Goal: Information Seeking & Learning: Learn about a topic

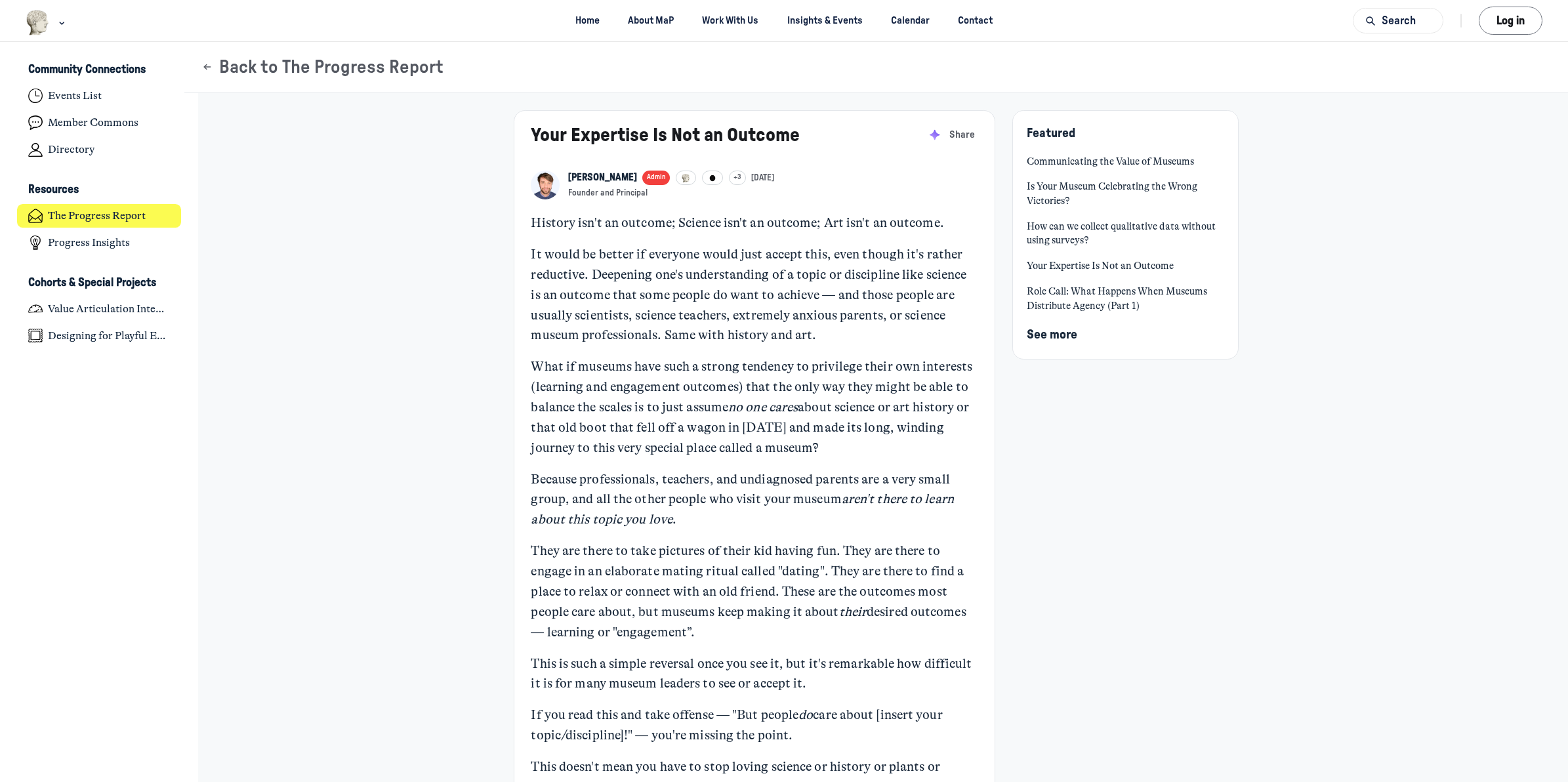
click at [1159, 162] on link "Communicating the Value of Museums" at bounding box center [1124, 161] width 196 height 14
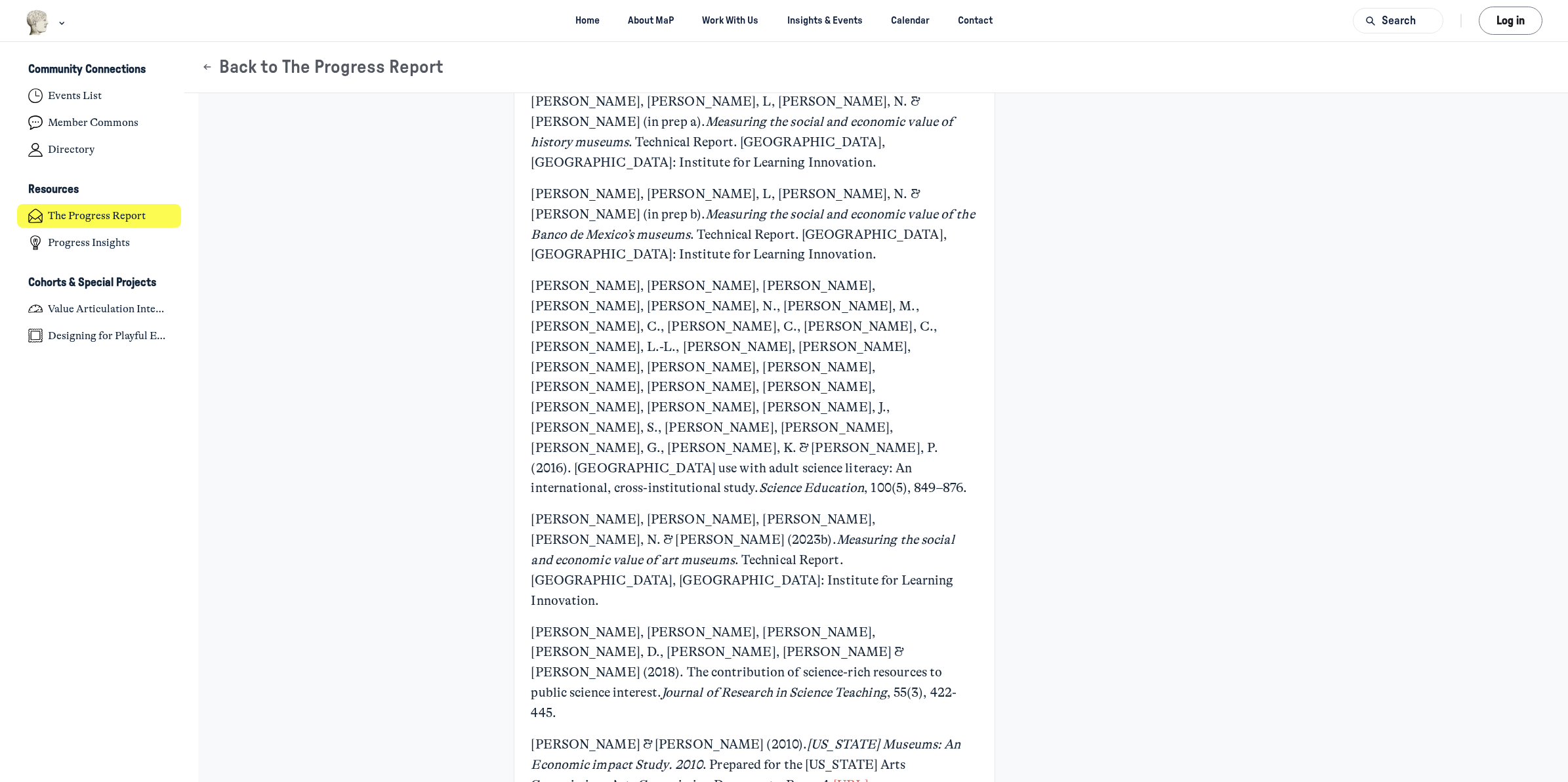
scroll to position [5943, 0]
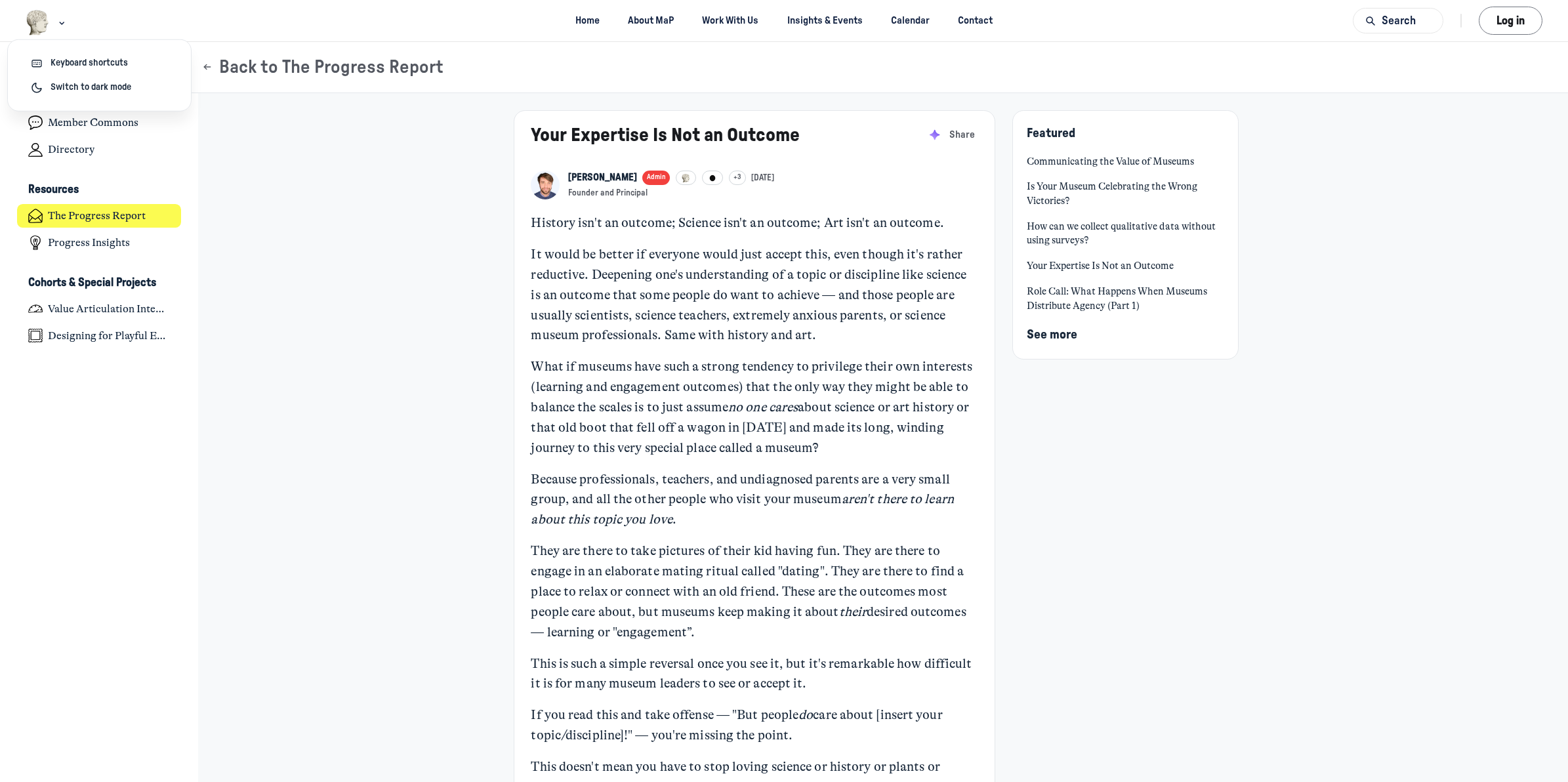
scroll to position [4992, 2578]
click at [60, 24] on icon "Main navigation bar" at bounding box center [62, 22] width 13 height 8
click at [1092, 294] on link "Role Call: What Happens When Museums Distribute Agency (Part 1)" at bounding box center [1124, 299] width 196 height 28
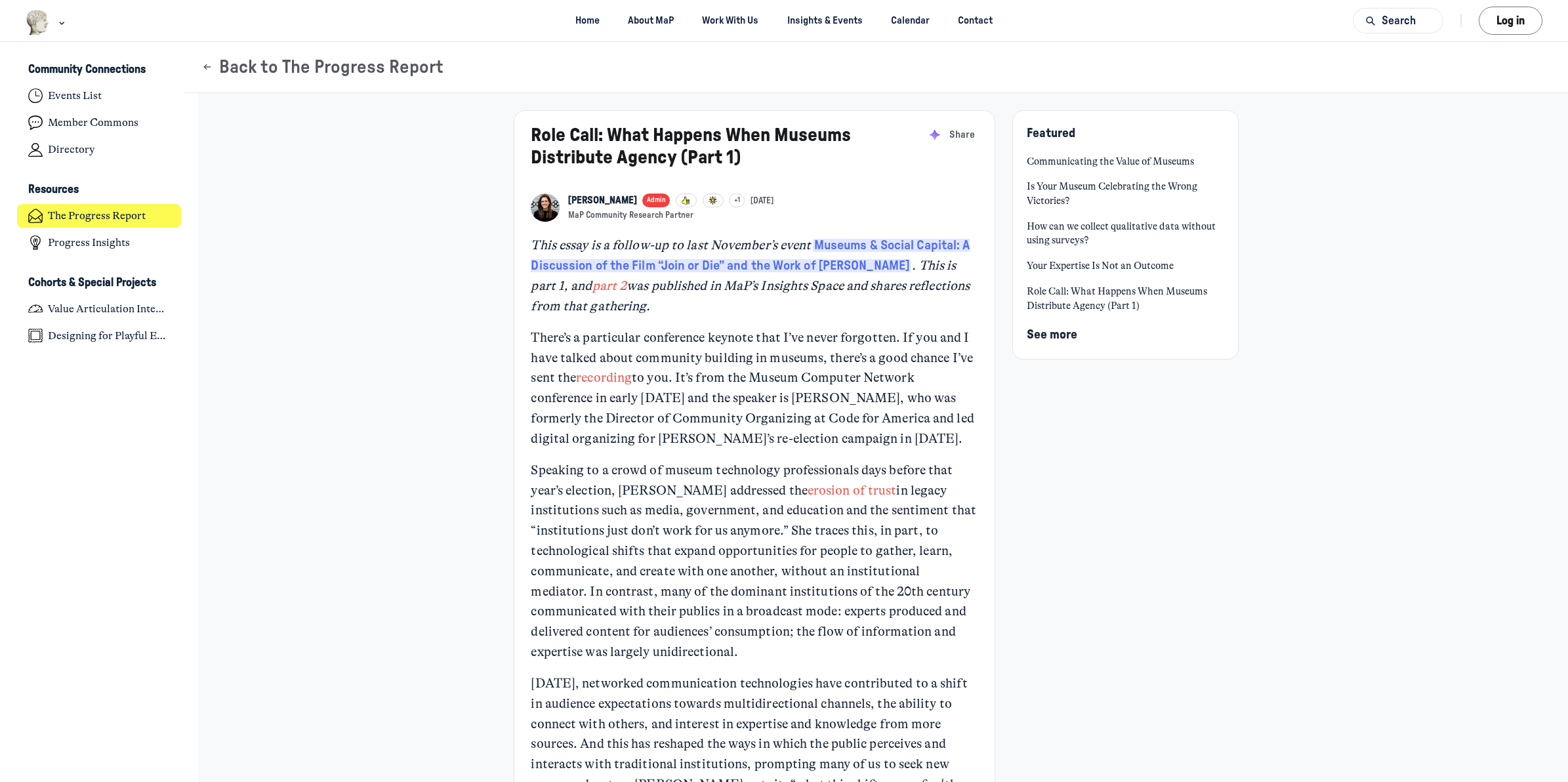
click at [1051, 332] on span "See more" at bounding box center [1052, 335] width 51 height 13
click at [1101, 397] on link "Why your museum needs a role, not a mission" at bounding box center [1124, 397] width 196 height 14
